Goal: Task Accomplishment & Management: Use online tool/utility

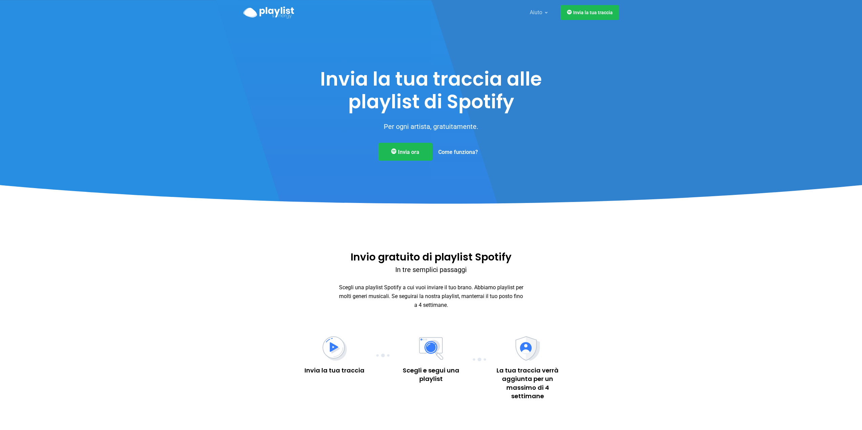
click at [466, 151] on font "Come funziona?" at bounding box center [458, 152] width 40 height 6
click at [415, 151] on font "Invia ora" at bounding box center [408, 151] width 21 height 6
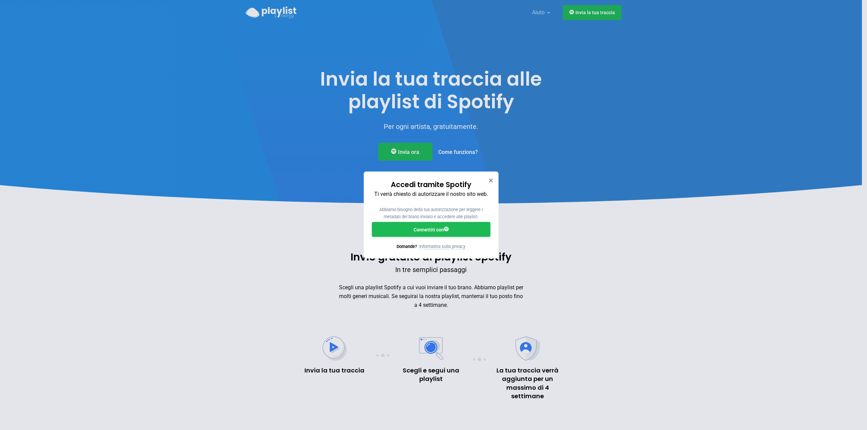
click at [433, 230] on font "Connettiti con" at bounding box center [429, 229] width 30 height 5
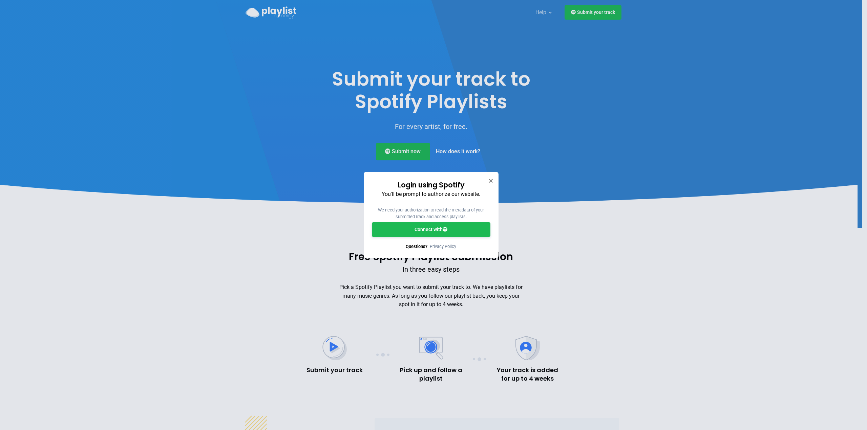
click at [600, 12] on div "Login using Spotify You'll be prompt to authorize our website. We need your aut…" at bounding box center [433, 215] width 867 height 430
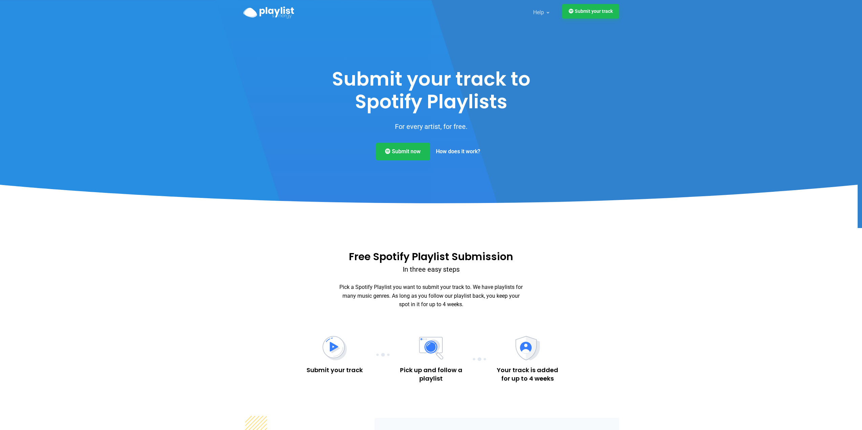
click at [592, 13] on link "Submit your track" at bounding box center [590, 11] width 57 height 15
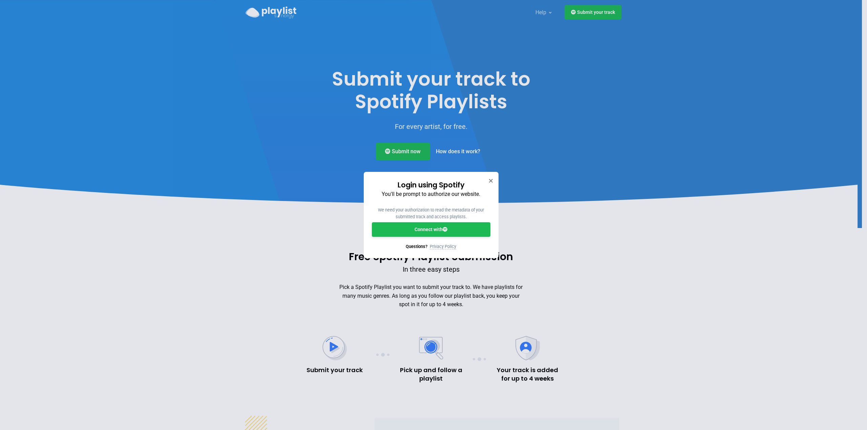
click at [436, 228] on link "Connect with" at bounding box center [431, 229] width 119 height 15
click at [433, 229] on link "Connect with" at bounding box center [431, 229] width 119 height 15
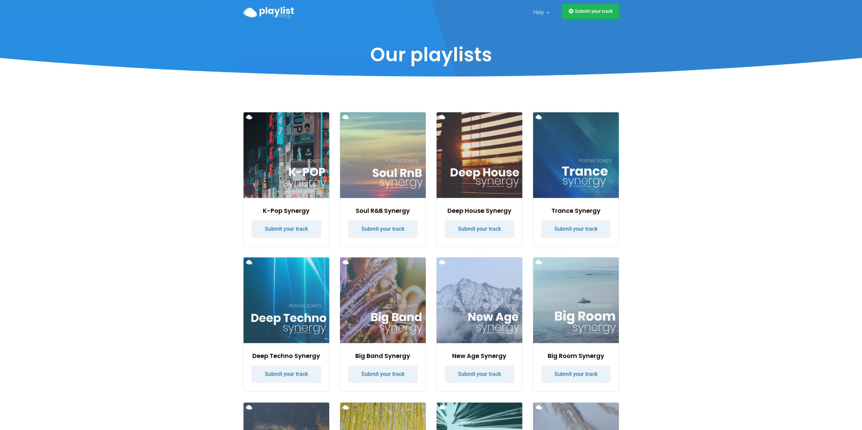
click at [592, 11] on link "Submit your track" at bounding box center [590, 11] width 57 height 15
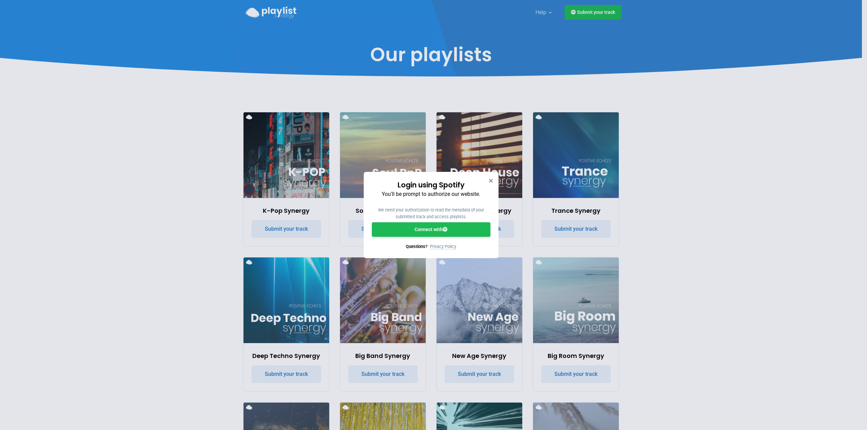
click at [441, 229] on link "Connect with" at bounding box center [431, 229] width 119 height 15
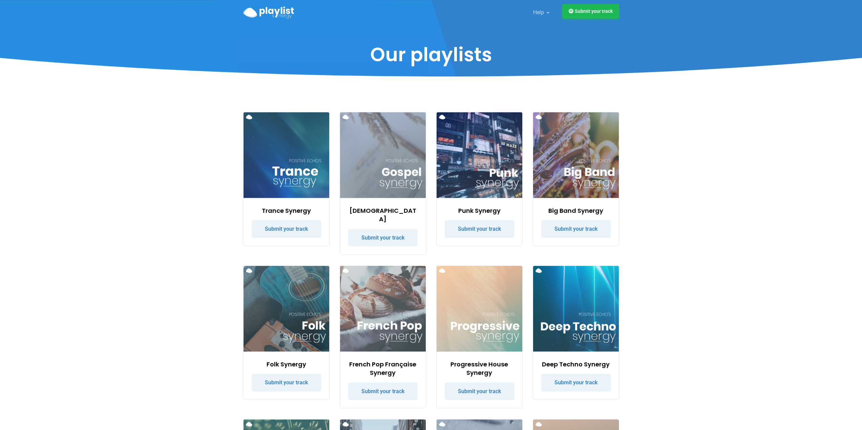
click at [591, 14] on link "Submit your track" at bounding box center [590, 11] width 57 height 15
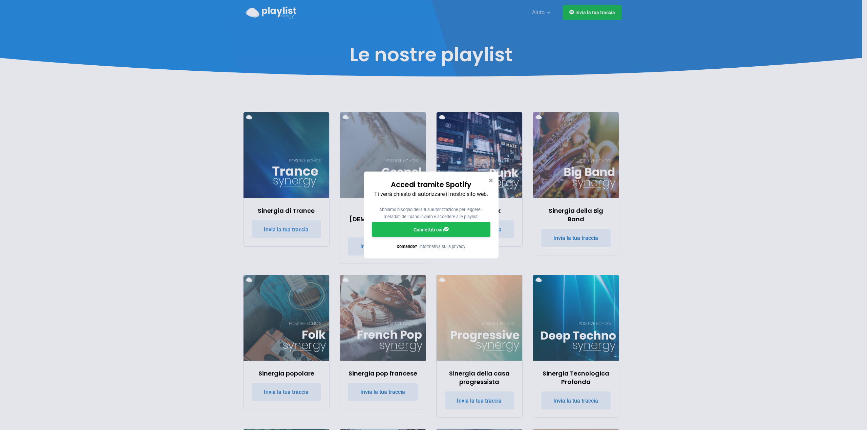
click at [435, 227] on font "Connettiti con" at bounding box center [429, 229] width 30 height 5
click at [435, 231] on font "Connettiti con" at bounding box center [429, 229] width 30 height 5
